Goal: Task Accomplishment & Management: Use online tool/utility

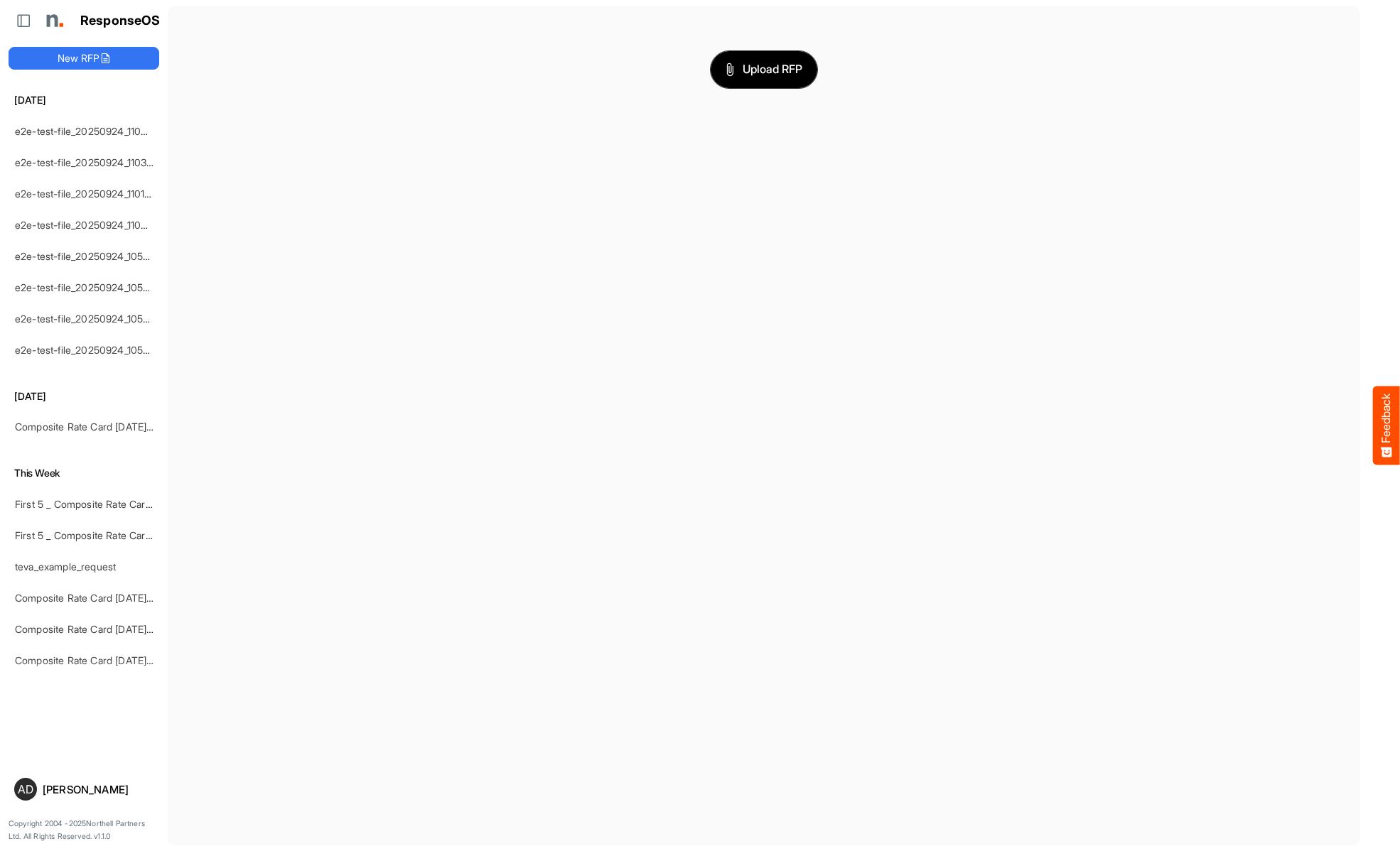
click at [764, 69] on span "Upload RFP" at bounding box center [764, 69] width 77 height 18
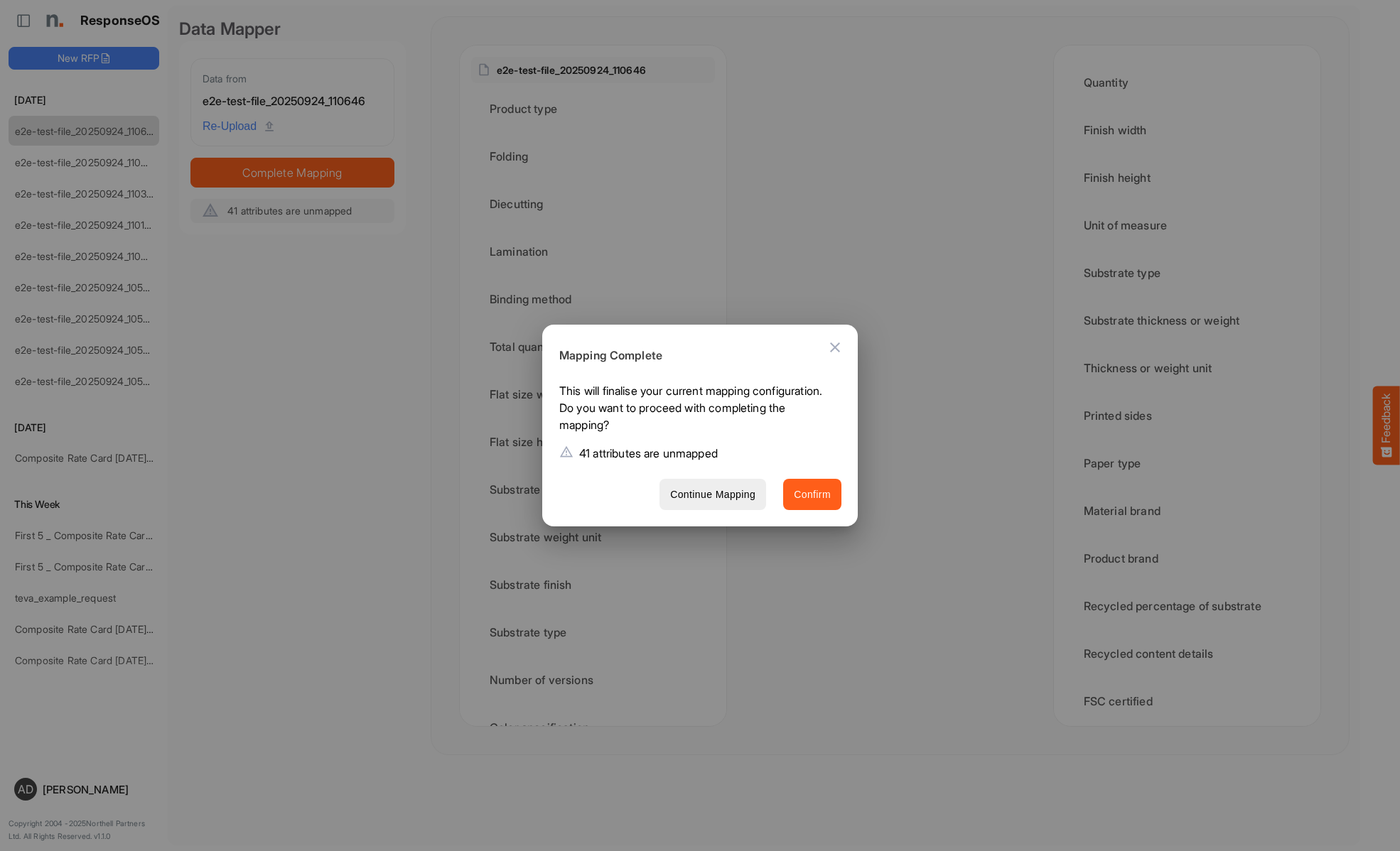
click at [812, 494] on span "Confirm" at bounding box center [812, 495] width 37 height 17
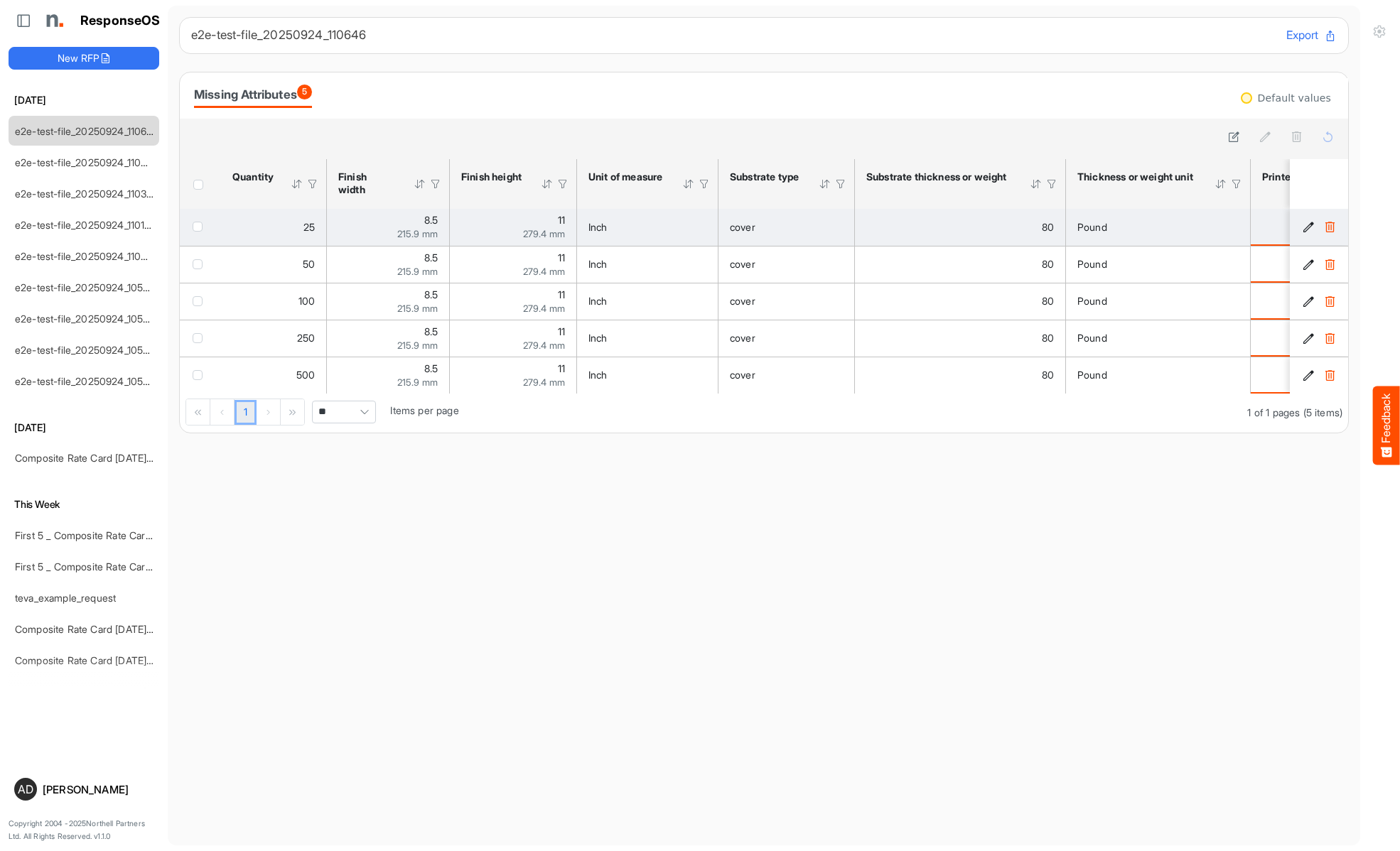
click at [201, 226] on span "checkbox" at bounding box center [197, 227] width 10 height 10
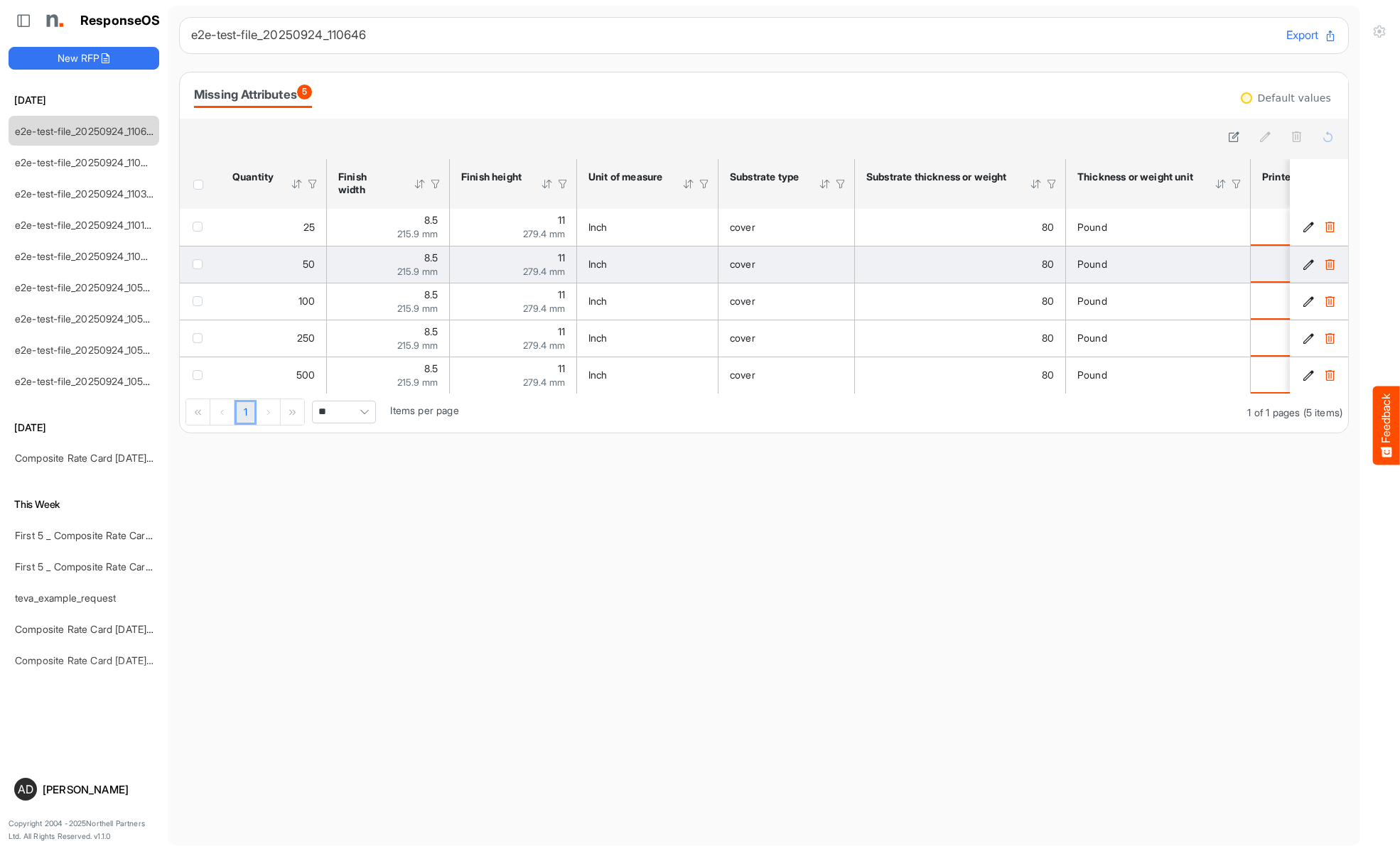
click at [201, 263] on span "checkbox" at bounding box center [197, 264] width 10 height 10
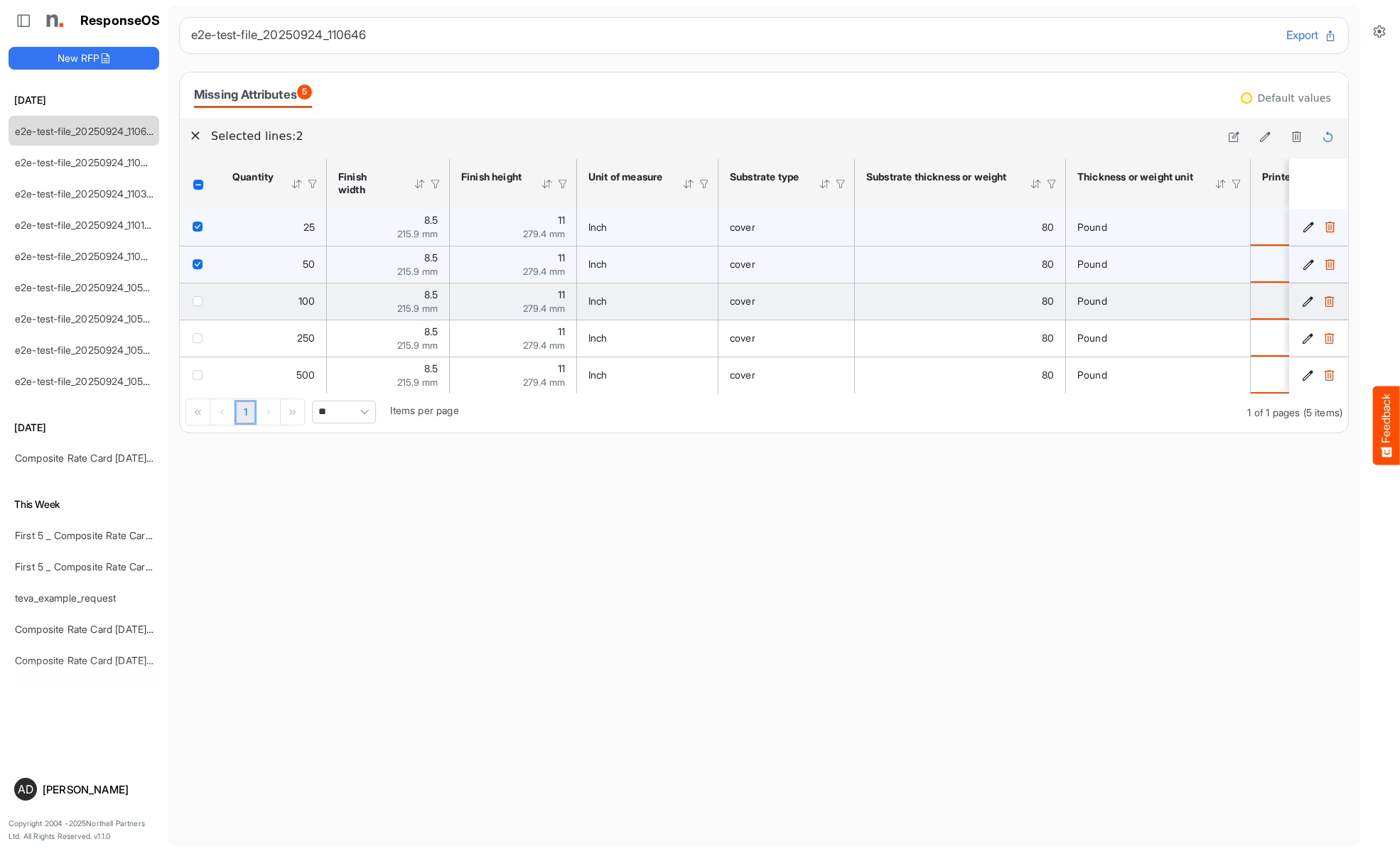
click at [201, 301] on span "checkbox" at bounding box center [197, 301] width 10 height 10
click at [1265, 137] on icon at bounding box center [1265, 136] width 12 height 12
